Goal: Task Accomplishment & Management: Complete application form

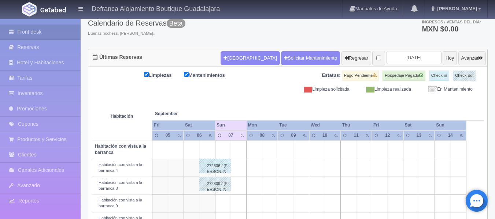
scroll to position [42, 0]
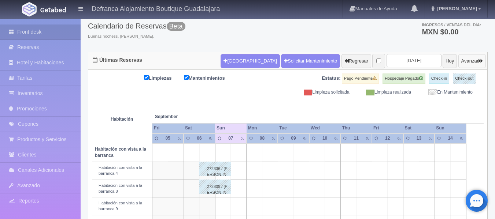
click at [469, 59] on button "Avanzar" at bounding box center [471, 61] width 27 height 14
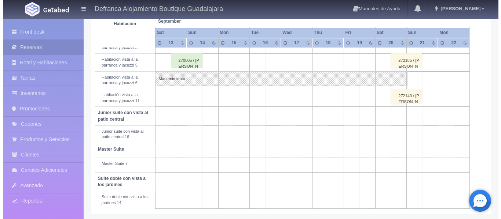
scroll to position [293, 0]
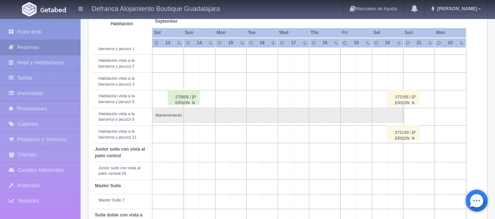
click at [241, 83] on td at bounding box center [239, 82] width 16 height 18
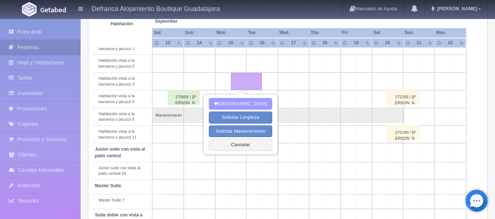
click at [240, 103] on button "[GEOGRAPHIC_DATA]" at bounding box center [240, 104] width 63 height 12
type input "15-09-2025"
type input "16-09-2025"
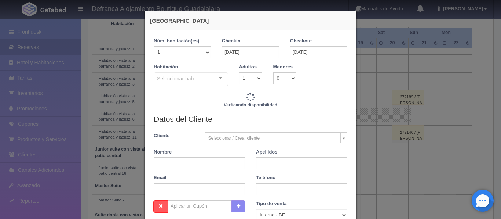
checkbox input "false"
type input "6710.00"
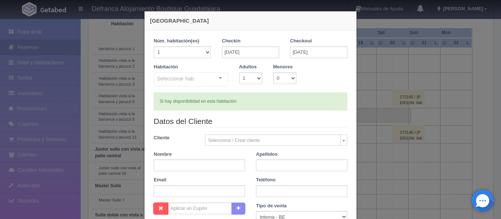
checkbox input "false"
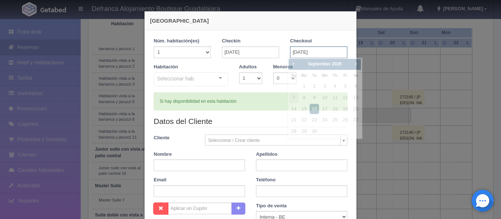
click at [335, 53] on input "16-09-2025" at bounding box center [318, 53] width 57 height 12
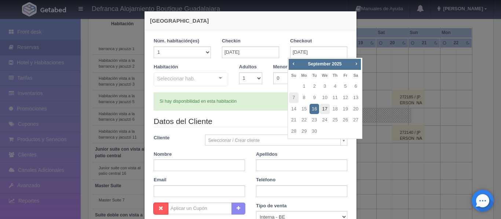
click at [324, 109] on link "17" at bounding box center [325, 109] width 10 height 11
type input "17-09-2025"
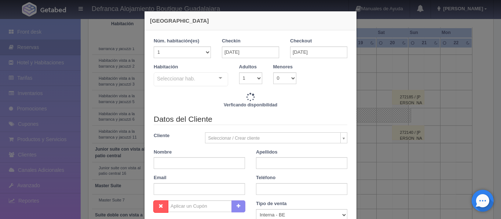
checkbox input "false"
type input "15105.00"
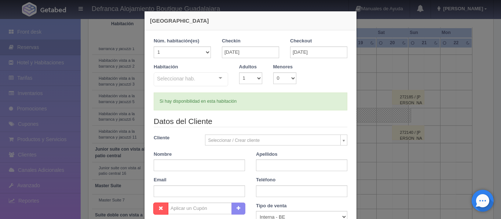
checkbox input "false"
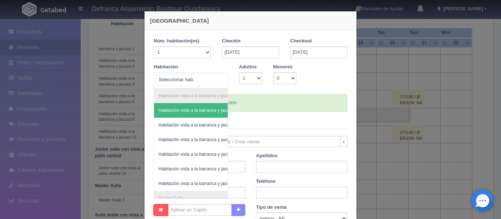
click at [215, 77] on div "Habitación vista a la barranca y jacuzzi Habitación vista a la barranca y jacuz…" at bounding box center [191, 81] width 74 height 16
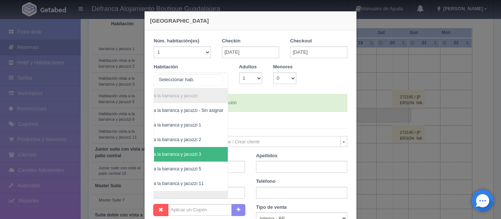
click at [199, 151] on span "Habitación vista a la barranca y jacuzzi 3" at bounding box center [172, 154] width 111 height 15
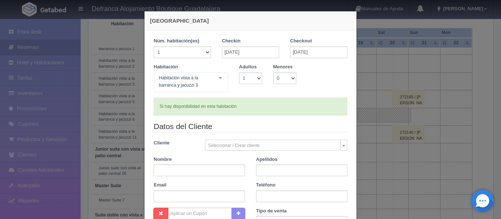
checkbox input "false"
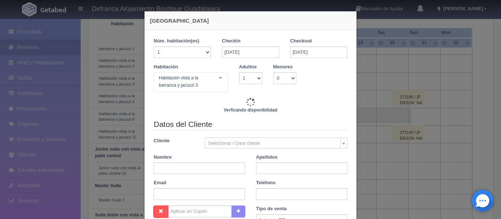
type input "15105.00"
checkbox input "false"
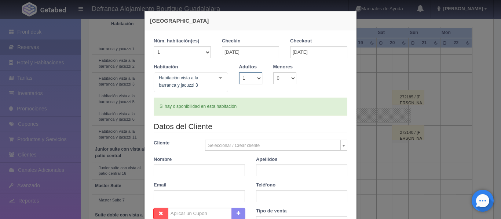
click at [256, 77] on select "1 2 3 4 5 6 7 8 9 10" at bounding box center [250, 79] width 23 height 12
select select "2"
click at [239, 73] on select "1 2 3 4 5 6 7 8 9 10" at bounding box center [250, 79] width 23 height 12
checkbox input "false"
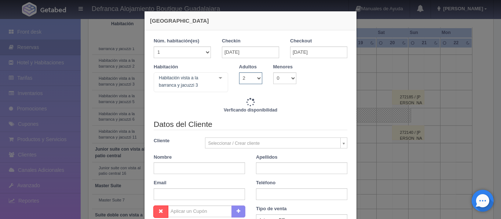
type input "15105.00"
checkbox input "false"
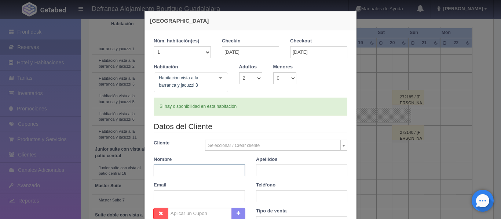
click at [189, 167] on input "text" at bounding box center [199, 171] width 91 height 12
type input "MANUEL ÁNGEL"
type input "CORTÉS LÓPEZ"
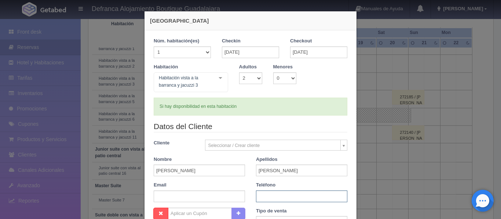
click at [259, 197] on input "text" at bounding box center [301, 197] width 91 height 12
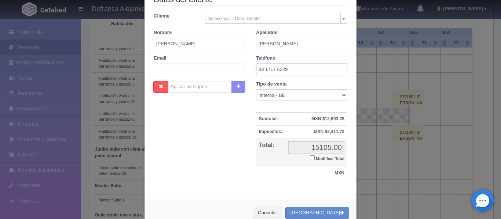
scroll to position [146, 0]
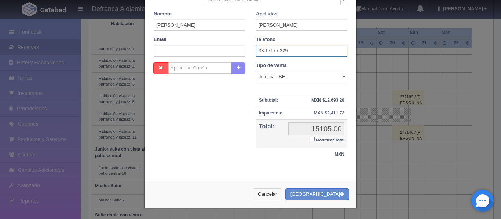
type input "33 1717 6229"
click at [276, 193] on button "Cancelar" at bounding box center [266, 195] width 29 height 12
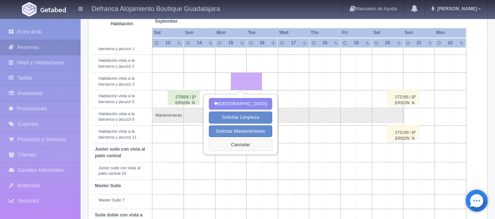
drag, startPoint x: 240, startPoint y: 145, endPoint x: 206, endPoint y: 163, distance: 38.2
click at [232, 153] on div "Nueva Reserva Solicitar Limpieza Solicitar Mantenimiento Cancelar" at bounding box center [241, 125] width 74 height 60
click at [248, 102] on button "[GEOGRAPHIC_DATA]" at bounding box center [240, 104] width 63 height 12
type input "16-09-2025"
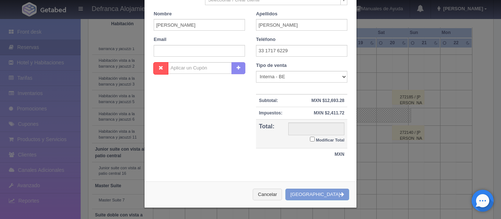
scroll to position [144, 0]
checkbox input "false"
type input "6710.00"
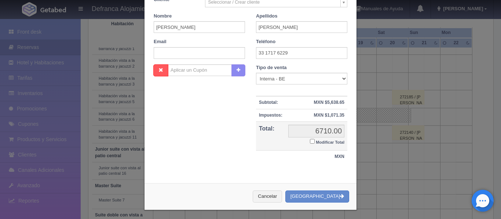
checkbox input "false"
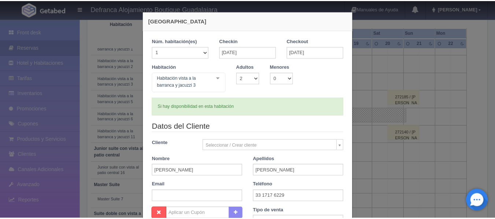
scroll to position [146, 0]
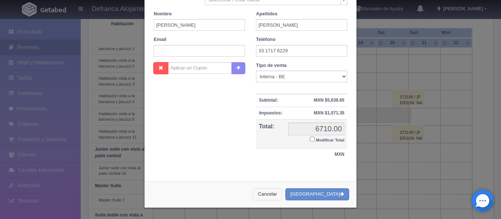
click at [280, 195] on button "Cancelar" at bounding box center [266, 195] width 29 height 12
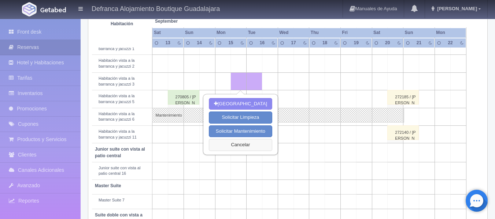
click at [244, 146] on button "Cancelar" at bounding box center [240, 145] width 63 height 12
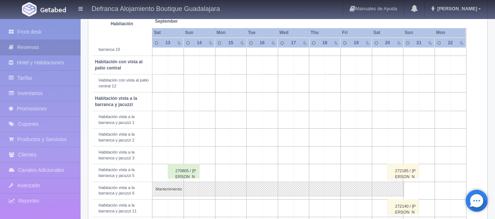
scroll to position [73, 0]
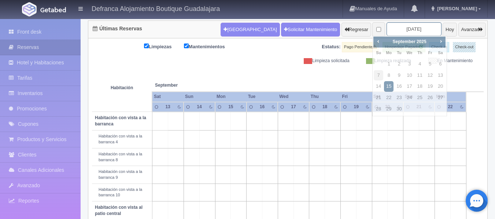
click at [422, 28] on input "2025-09-15" at bounding box center [414, 29] width 55 height 14
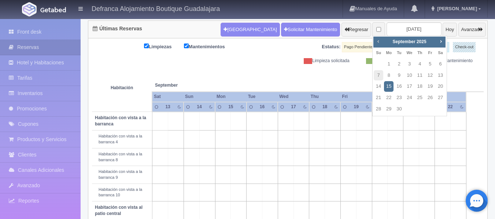
click at [378, 43] on span "Prev" at bounding box center [378, 41] width 6 height 6
click at [430, 85] on link "15" at bounding box center [430, 86] width 10 height 11
type input "2025-08-15"
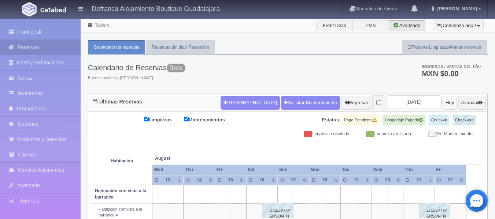
click at [443, 107] on button "Hoy" at bounding box center [450, 103] width 14 height 14
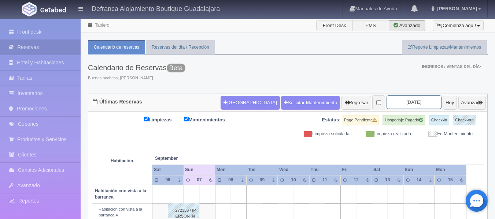
click at [415, 102] on input "[DATE]" at bounding box center [414, 103] width 55 height 14
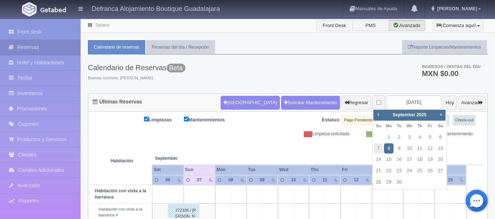
click at [355, 74] on div "Calendario de Reservas Beta Buenas nochess, JULIA. Ingresos / Ventas del día * …" at bounding box center [288, 74] width 400 height 39
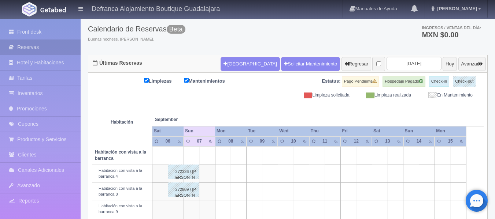
scroll to position [37, 0]
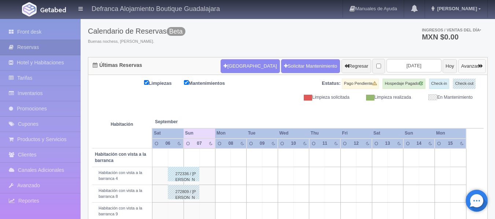
click at [479, 65] on icon "button" at bounding box center [481, 66] width 4 height 5
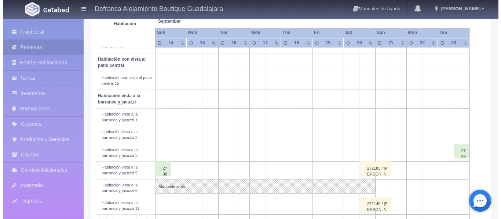
scroll to position [225, 0]
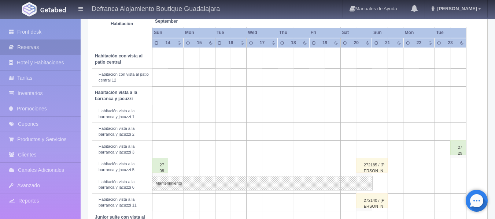
click at [333, 152] on td at bounding box center [333, 150] width 16 height 18
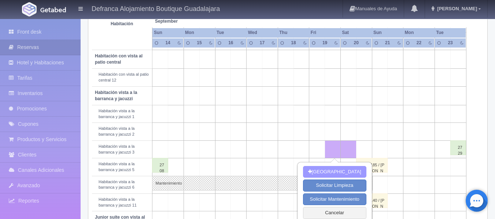
click at [340, 173] on button "[GEOGRAPHIC_DATA]" at bounding box center [334, 172] width 63 height 12
type input "[DATE]"
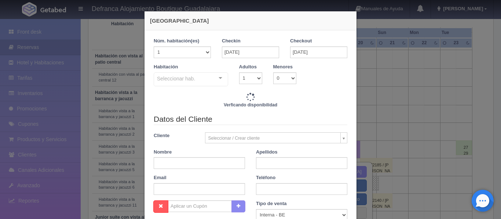
checkbox input "false"
type input "8395.00"
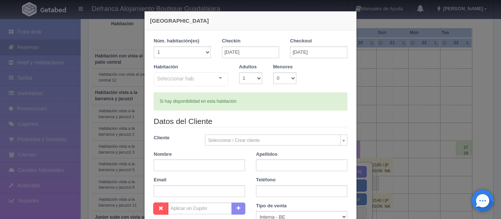
checkbox input "false"
click at [218, 78] on div "Seleccionar hab. Habitación vista a la barranca y jacuzzi Habitación vista a la…" at bounding box center [191, 80] width 74 height 15
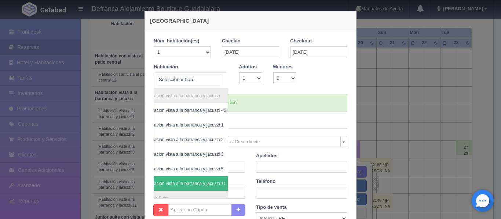
scroll to position [0, 29]
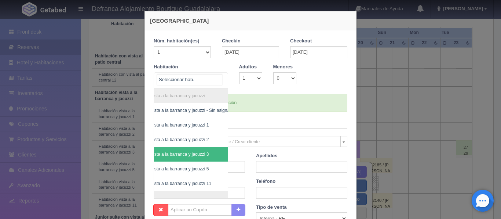
click at [207, 155] on span "Habitación vista a la barranca y jacuzzi 3" at bounding box center [180, 154] width 111 height 15
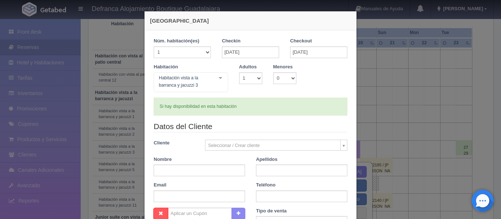
checkbox input "false"
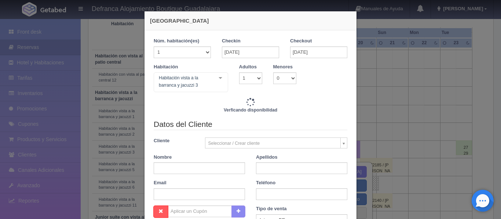
type input "8395.00"
checkbox input "false"
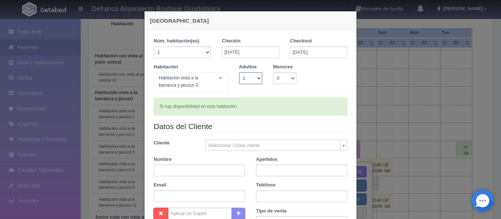
click at [255, 78] on select "1 2 3 4 5 6 7 8 9 10" at bounding box center [250, 79] width 23 height 12
select select "3"
click at [239, 73] on select "1 2 3 4 5 6 7 8 9 10" at bounding box center [250, 79] width 23 height 12
checkbox input "false"
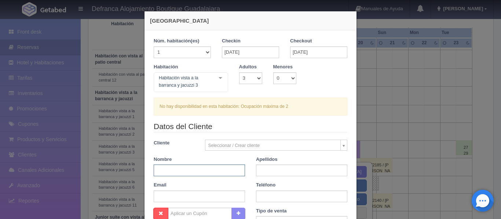
click at [208, 171] on input "text" at bounding box center [199, 171] width 91 height 12
click at [256, 79] on select "1 2 3 4 5 6 7 8 9 10" at bounding box center [250, 79] width 23 height 12
select select "2"
click at [239, 73] on select "1 2 3 4 5 6 7 8 9 10" at bounding box center [250, 79] width 23 height 12
checkbox input "false"
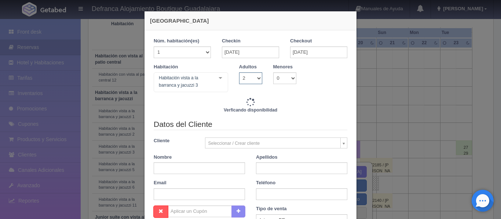
type input "8395.00"
checkbox input "false"
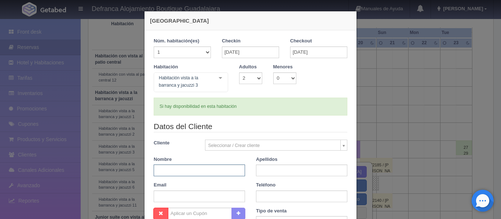
click at [199, 171] on input "text" at bounding box center [199, 171] width 91 height 12
drag, startPoint x: 181, startPoint y: 170, endPoint x: 233, endPoint y: 174, distance: 52.1
click at [233, 174] on input "[PERSON_NAME]" at bounding box center [199, 171] width 91 height 12
type input "SALVADOR"
click at [264, 170] on input "text" at bounding box center [301, 171] width 91 height 12
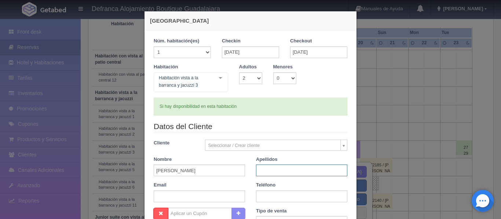
paste input "[PERSON_NAME]"
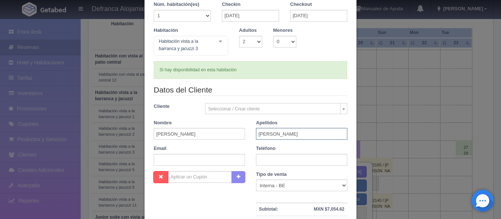
scroll to position [73, 0]
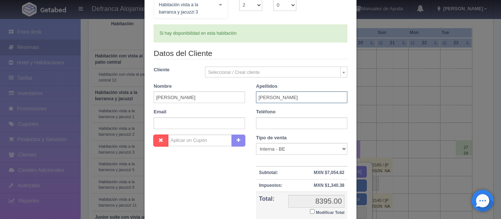
type input "[PERSON_NAME]"
click at [280, 123] on input "text" at bounding box center [301, 124] width 91 height 12
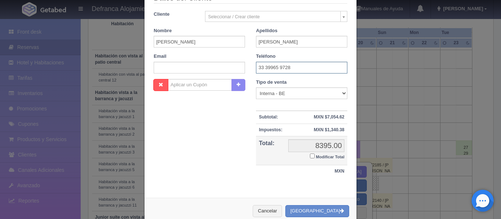
scroll to position [146, 0]
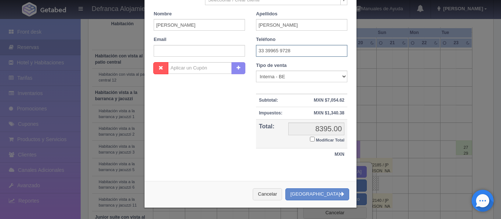
type input "33 39965 9728"
click at [310, 140] on input "Modificar Total" at bounding box center [312, 139] width 5 height 5
checkbox input "true"
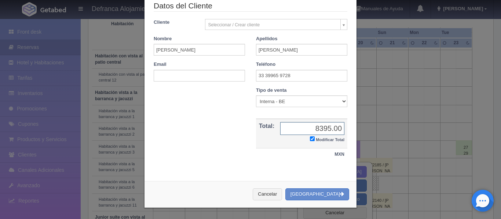
scroll to position [121, 0]
click at [329, 129] on input "8395.00" at bounding box center [312, 128] width 64 height 13
type input "8396.00"
click at [319, 195] on button "[GEOGRAPHIC_DATA]" at bounding box center [317, 195] width 64 height 12
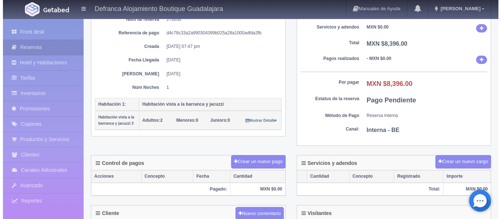
scroll to position [110, 0]
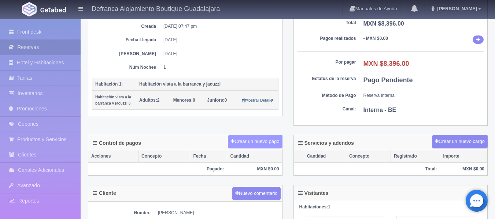
click at [246, 141] on button "Crear un nuevo pago" at bounding box center [255, 142] width 54 height 14
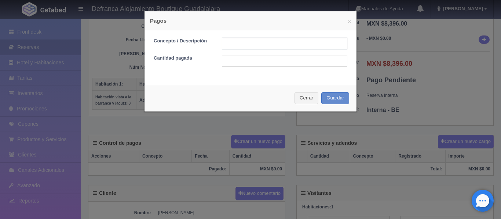
click at [255, 43] on input "text" at bounding box center [284, 44] width 125 height 12
type input "TRANSFERENCIA"
click at [242, 60] on input "text" at bounding box center [284, 61] width 125 height 12
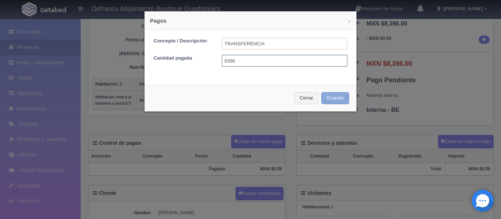
type input "8396"
click at [324, 98] on button "Guardar" at bounding box center [335, 98] width 28 height 12
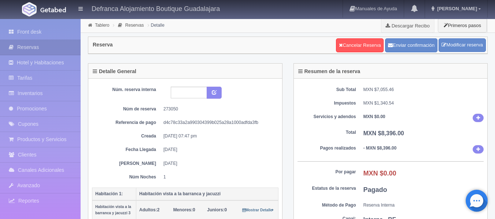
scroll to position [110, 0]
